Goal: Navigation & Orientation: Find specific page/section

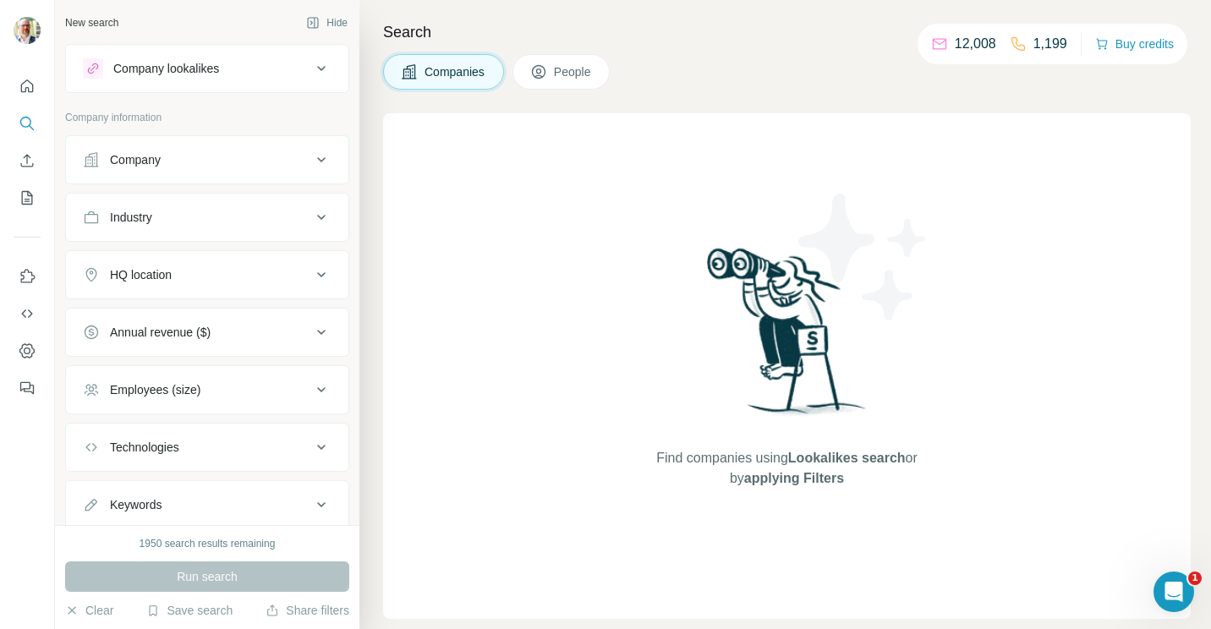
click at [311, 66] on icon at bounding box center [321, 68] width 20 height 20
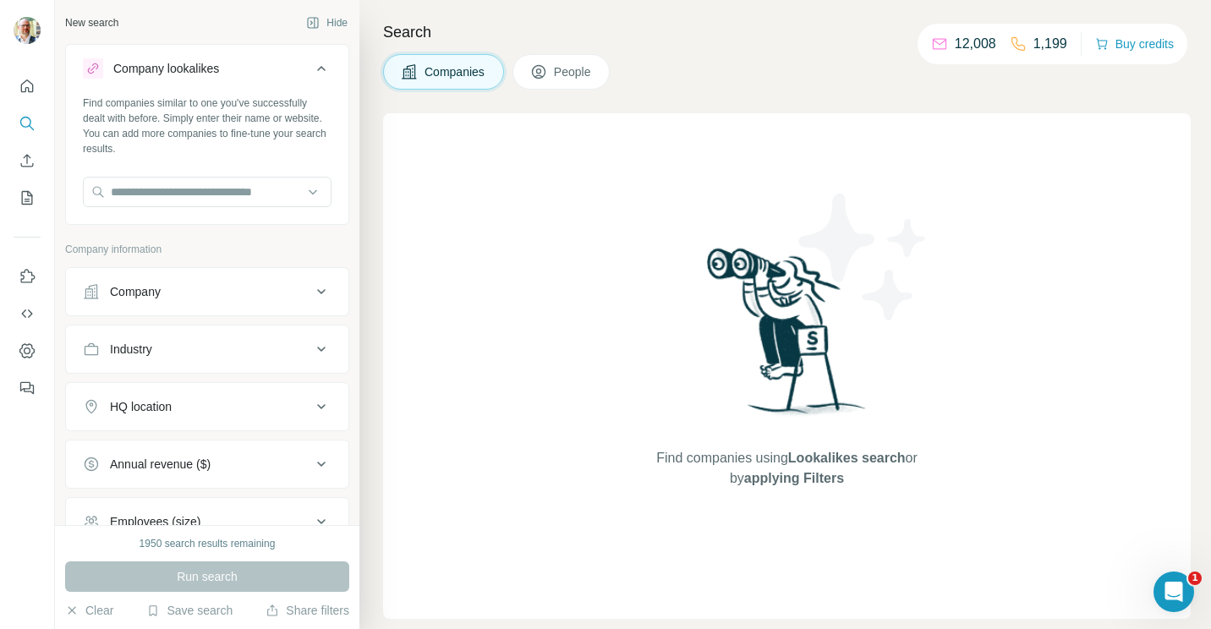
click at [311, 66] on icon at bounding box center [321, 68] width 20 height 20
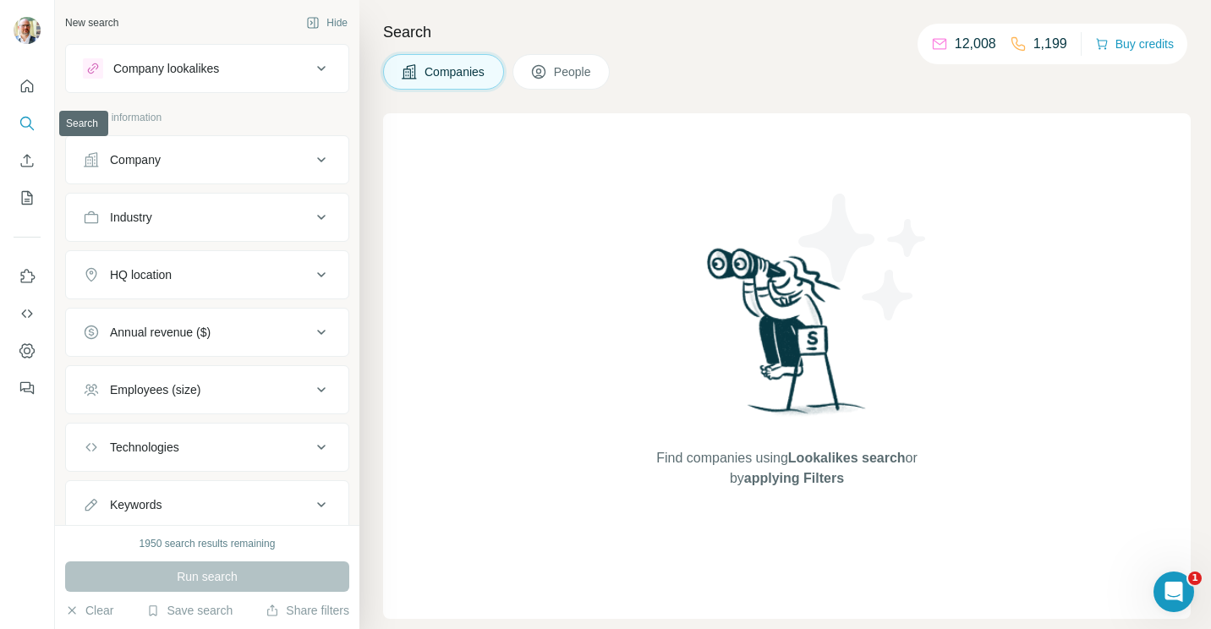
click at [19, 130] on icon "Search" at bounding box center [27, 123] width 17 height 17
click at [572, 77] on span "People" at bounding box center [573, 71] width 39 height 17
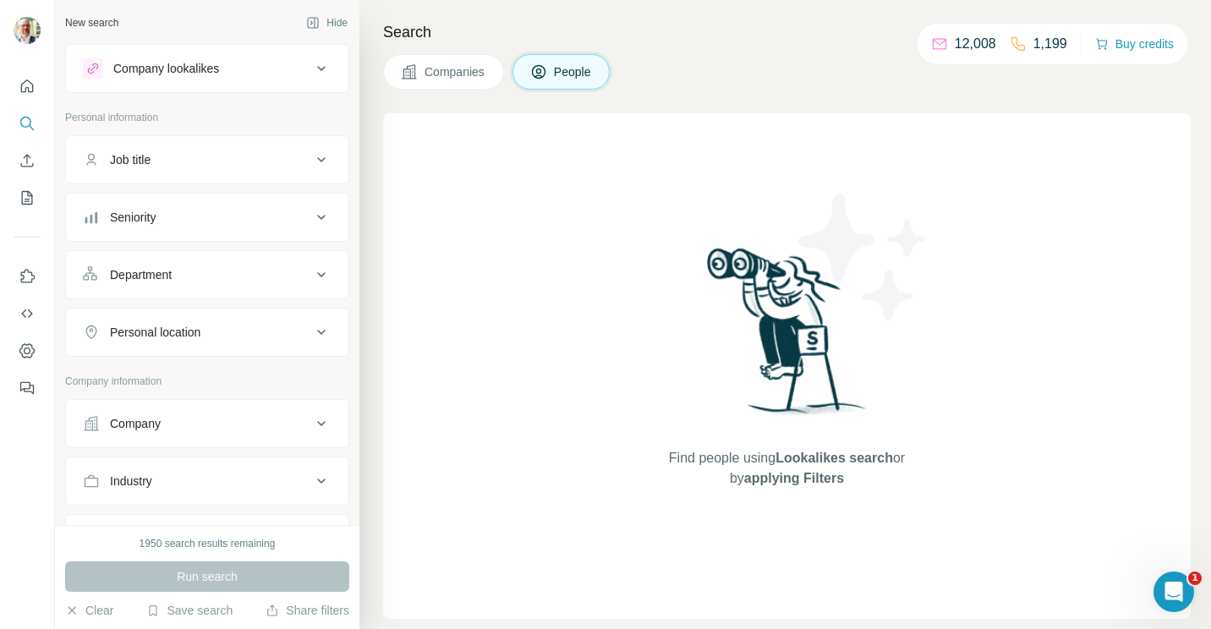
click at [168, 71] on div "Company lookalikes" at bounding box center [166, 68] width 106 height 17
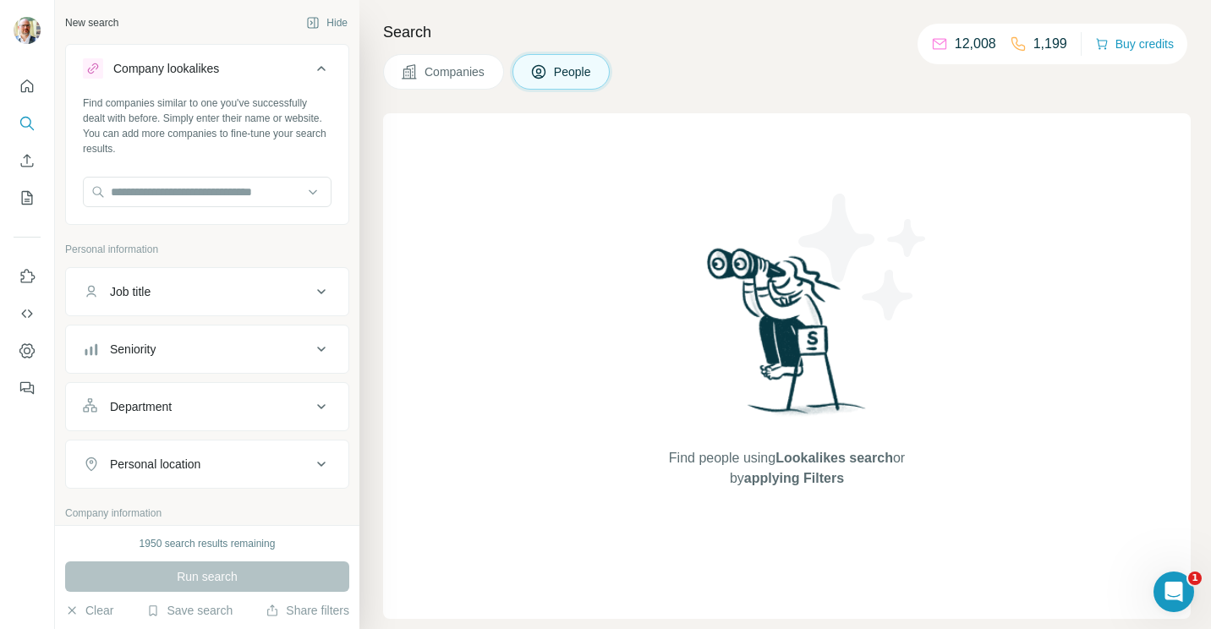
click at [314, 67] on icon at bounding box center [321, 68] width 20 height 20
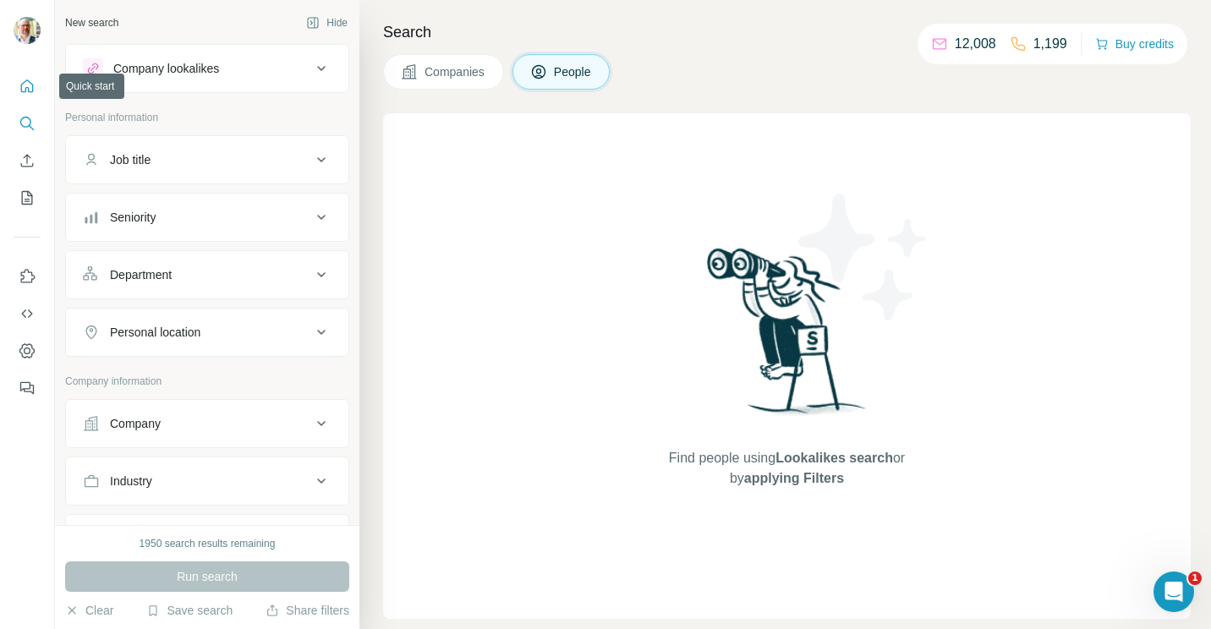
click at [31, 99] on button "Quick start" at bounding box center [27, 86] width 27 height 30
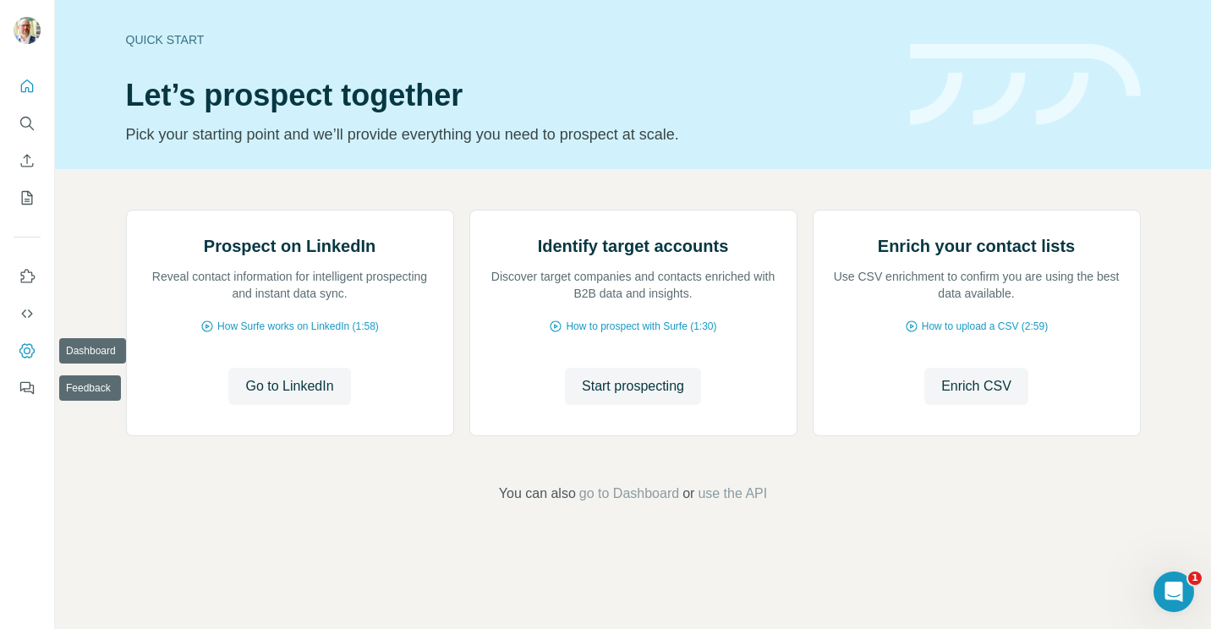
click at [29, 355] on icon "Dashboard" at bounding box center [27, 351] width 17 height 17
